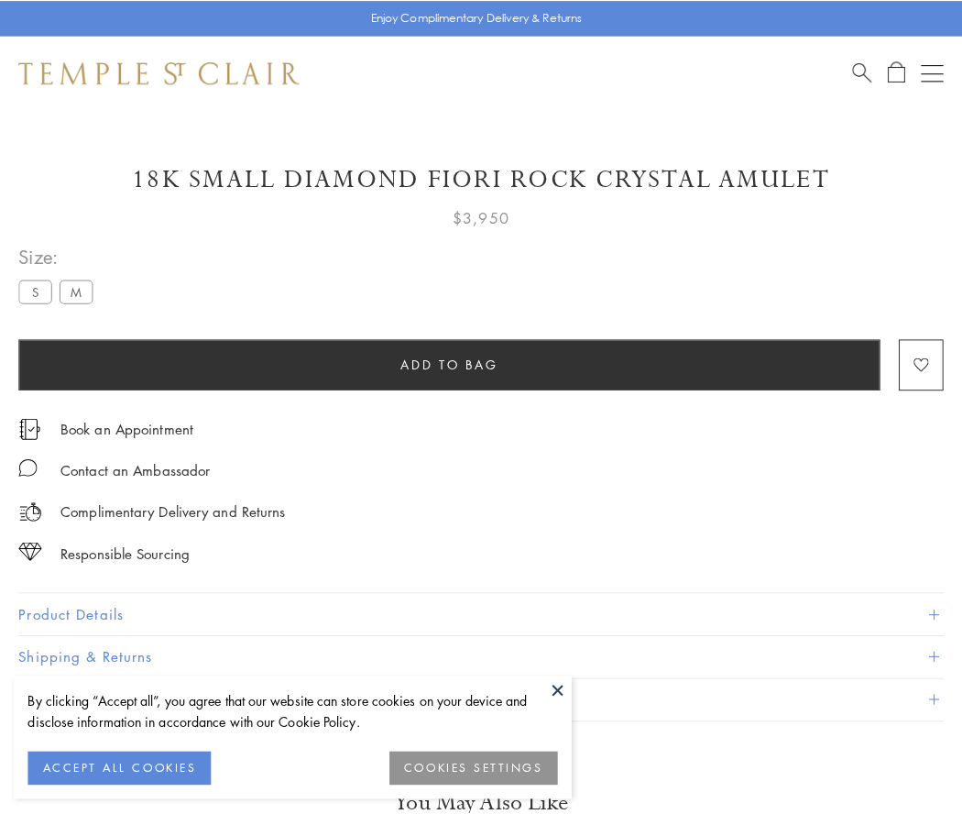
scroll to position [108, 0]
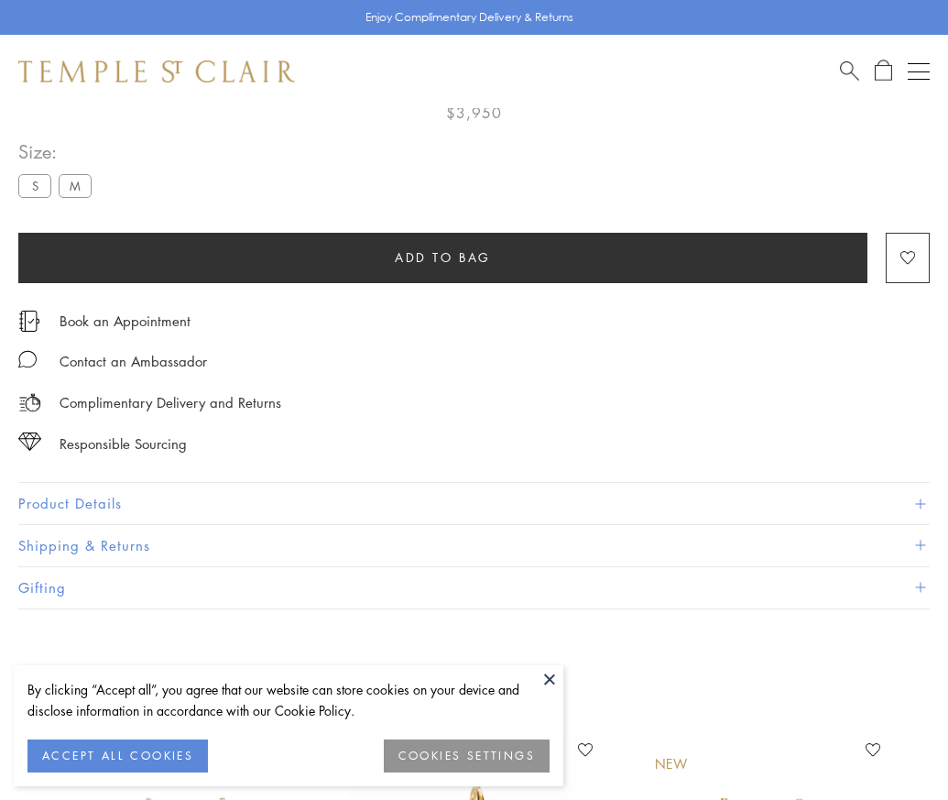
click at [443, 257] on span "Add to bag" at bounding box center [443, 257] width 96 height 20
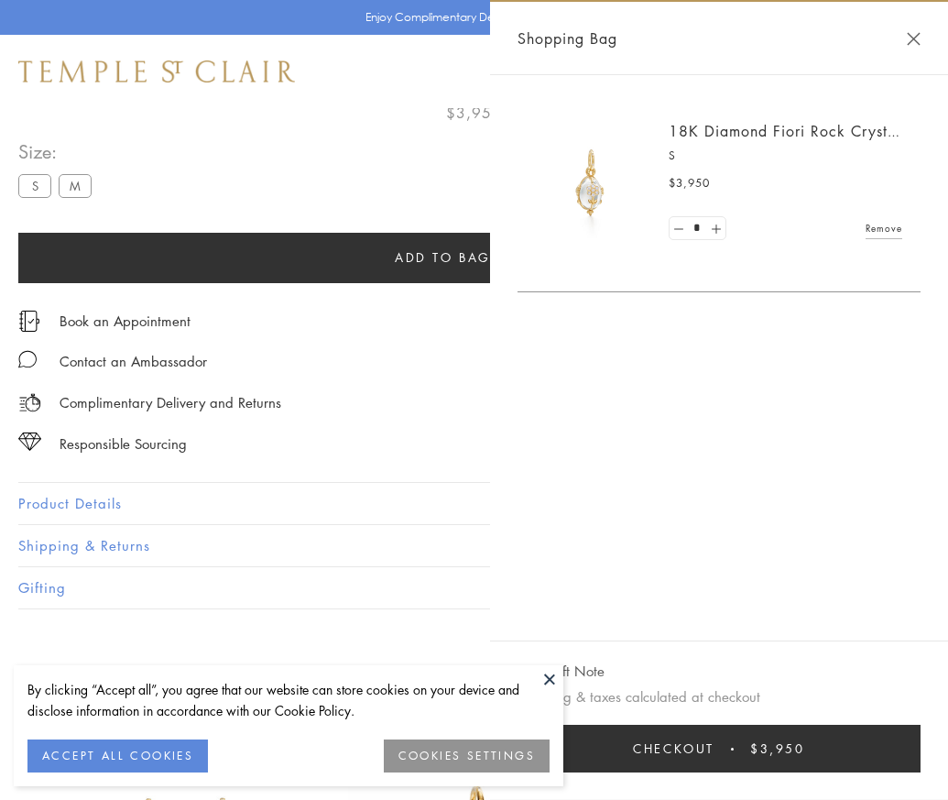
click at [715, 759] on span "Checkout" at bounding box center [674, 749] width 82 height 20
